Goal: Navigation & Orientation: Find specific page/section

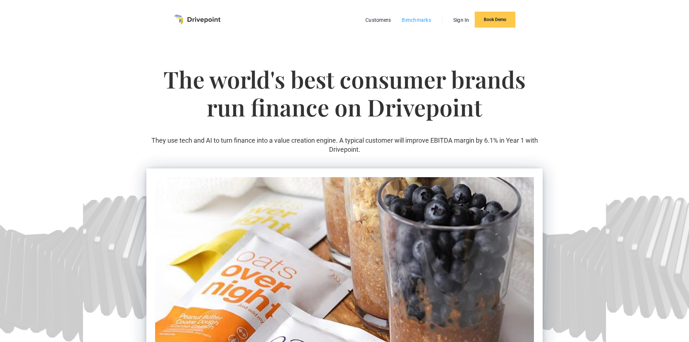
click at [412, 17] on link "Benchmarks" at bounding box center [416, 19] width 37 height 9
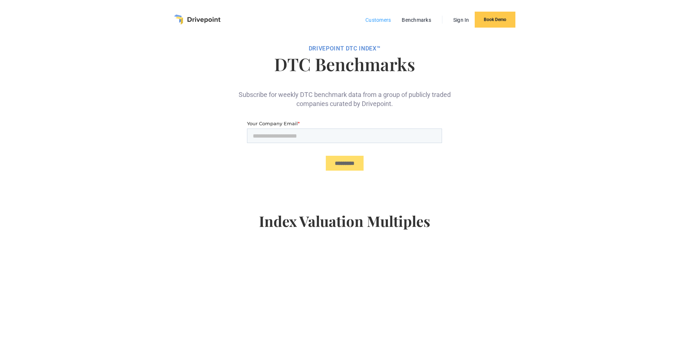
click at [388, 15] on link "Customers" at bounding box center [378, 19] width 33 height 9
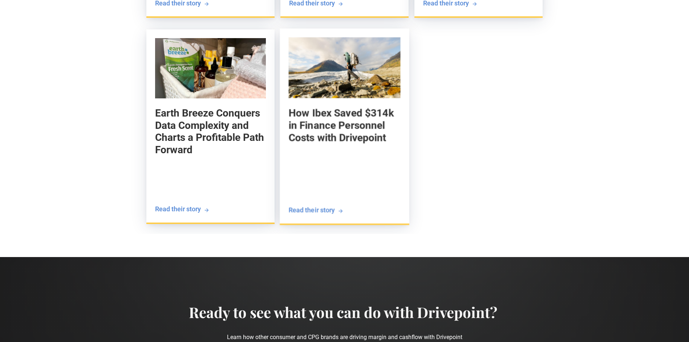
scroll to position [1244, 0]
